Goal: Find contact information

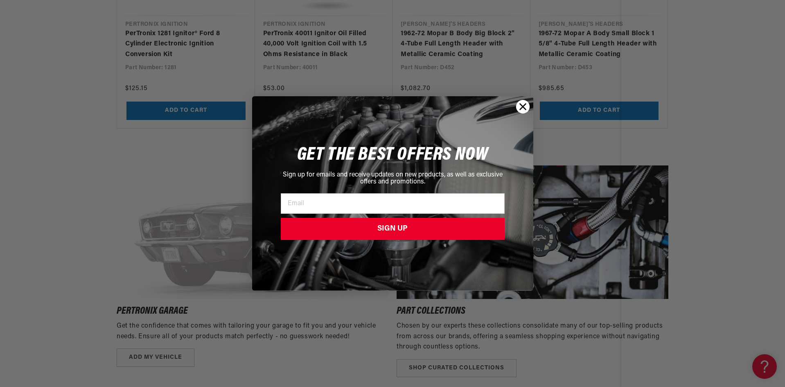
scroll to position [982, 0]
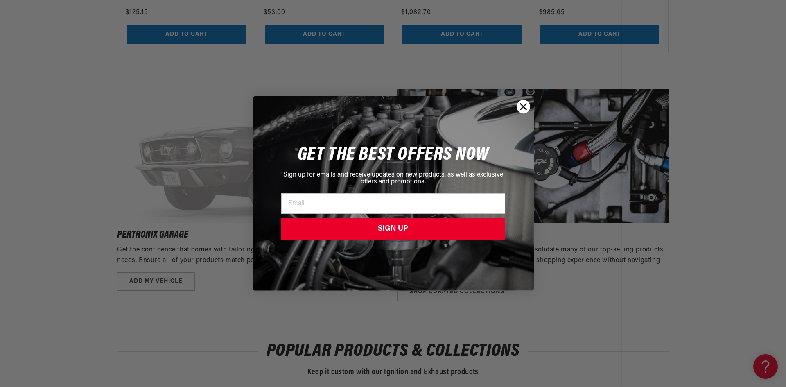
click at [529, 107] on circle "Close dialog" at bounding box center [523, 107] width 14 height 14
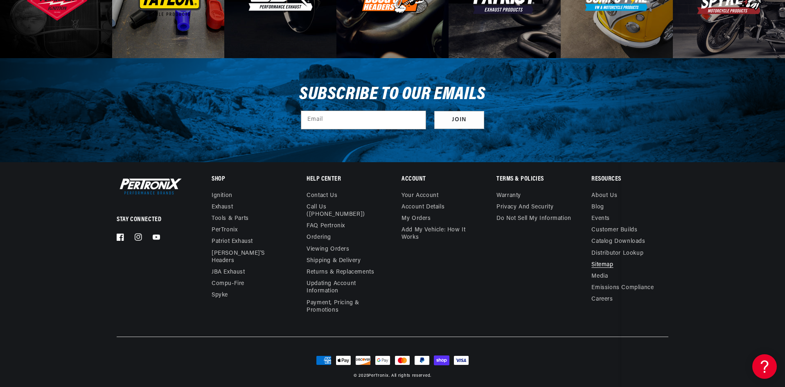
scroll to position [0, 248]
click at [329, 195] on link "Contact us" at bounding box center [322, 196] width 31 height 9
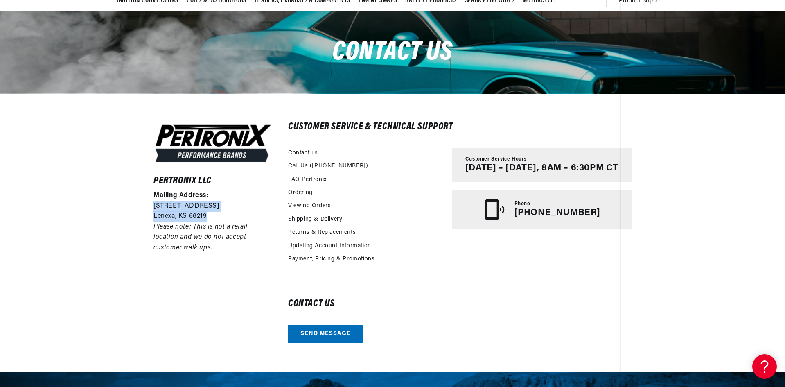
drag, startPoint x: 152, startPoint y: 205, endPoint x: 233, endPoint y: 214, distance: 81.5
click at [233, 214] on div "Pertronix LLC Mailing Address: [STREET_ADDRESS] Please note: This is not a reta…" at bounding box center [392, 232] width 519 height 279
copy div "[STREET_ADDRESS]"
drag, startPoint x: 363, startPoint y: 161, endPoint x: 309, endPoint y: 167, distance: 54.4
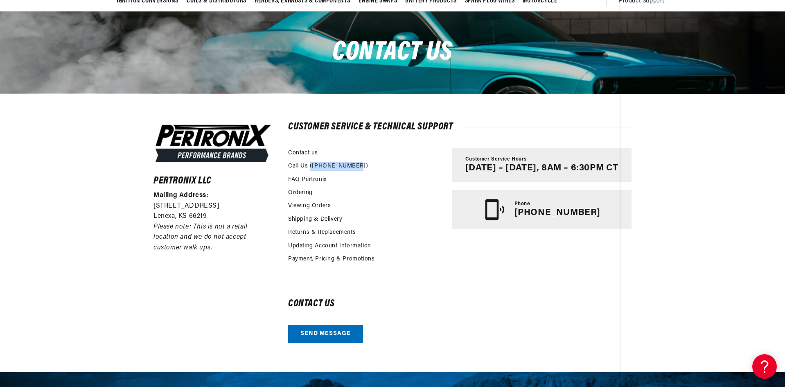
click at [309, 167] on div "Call Us ([PHONE_NUMBER])" at bounding box center [366, 167] width 156 height 13
copy link "(913-808-2376)"
